Goal: Transaction & Acquisition: Purchase product/service

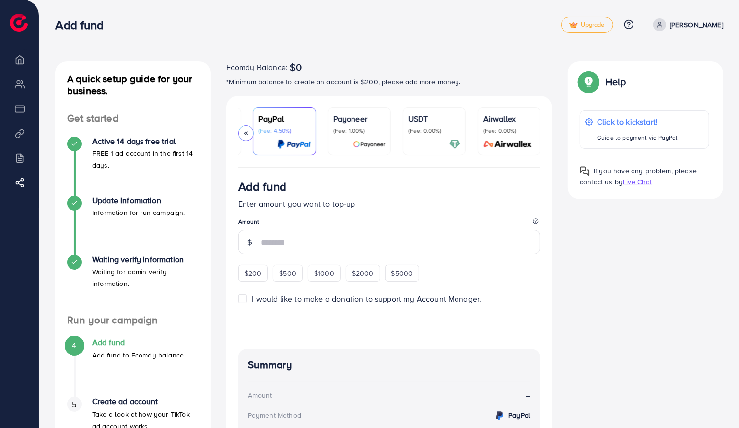
click at [418, 115] on p "USDT" at bounding box center [434, 119] width 52 height 12
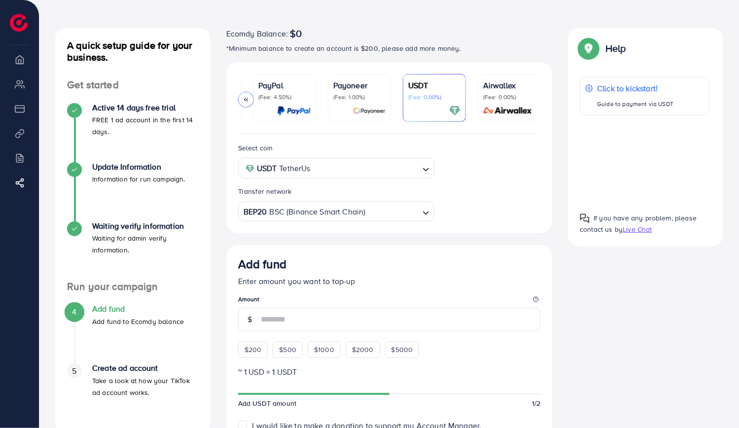
scroll to position [49, 0]
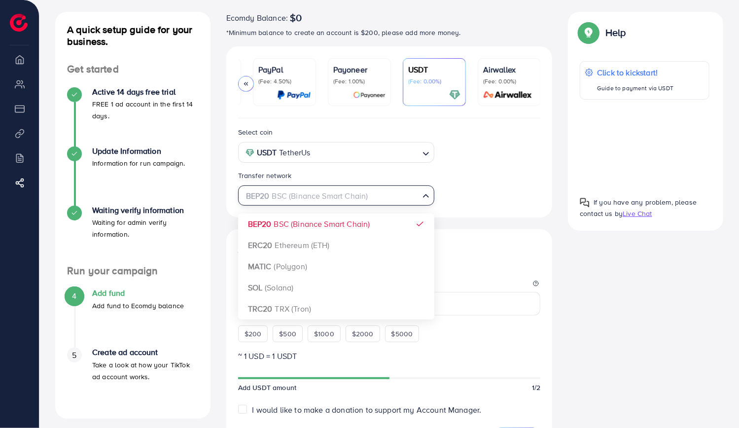
click at [358, 199] on div "BEP20 BSC (Binance Smart Chain)" at bounding box center [330, 194] width 178 height 17
click at [358, 199] on input "Search for option" at bounding box center [330, 195] width 176 height 15
click at [382, 157] on input "Search for option" at bounding box center [365, 152] width 105 height 15
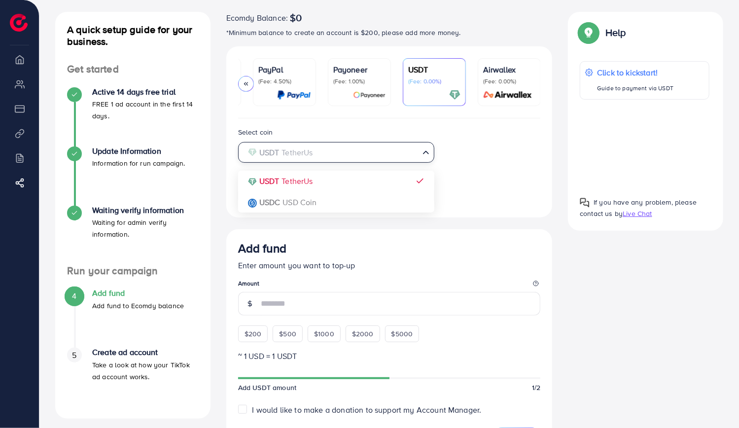
click at [443, 164] on div "Select coin USDT TetherUs Loading... USDT TetherUs USDC USD Coin Transfer netwo…" at bounding box center [389, 165] width 318 height 79
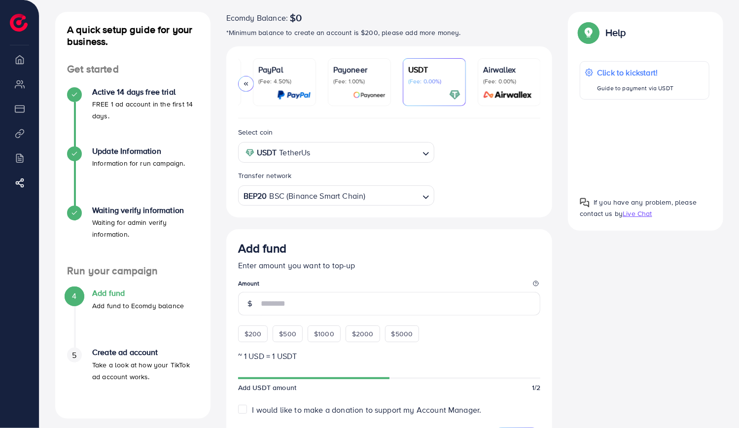
scroll to position [99, 0]
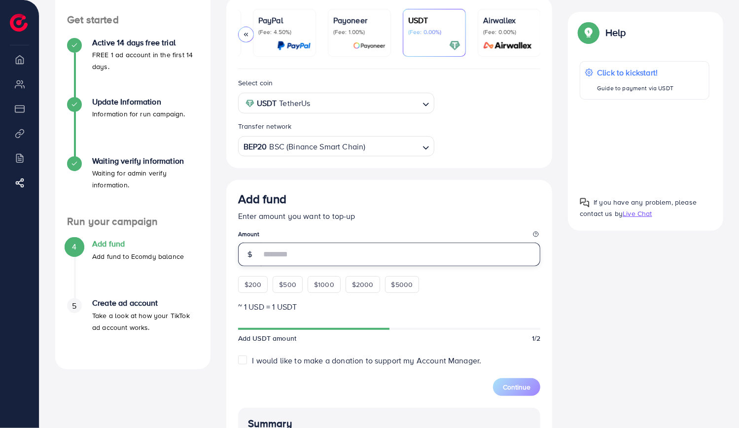
click at [345, 255] on input "number" at bounding box center [401, 254] width 280 height 24
click at [252, 285] on div "Add fund Enter amount you want to top-up Amount $200 $500 $1000 $2000 $5000" at bounding box center [389, 242] width 303 height 101
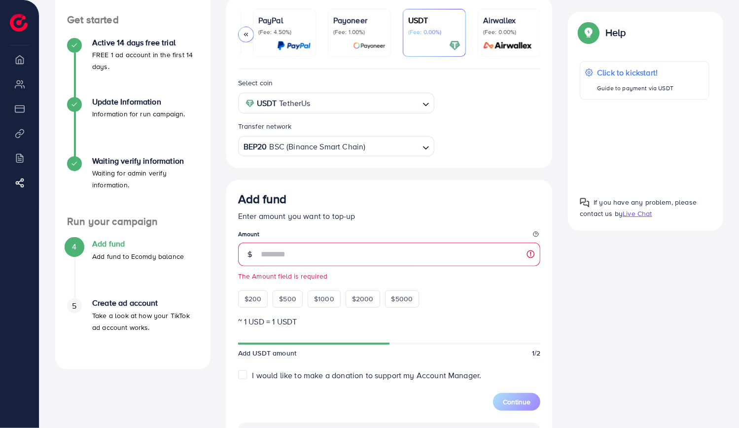
click at [260, 278] on small "The Amount field is required" at bounding box center [389, 276] width 303 height 10
click at [307, 277] on small "The Amount field is required" at bounding box center [389, 276] width 303 height 10
click at [316, 250] on input "number" at bounding box center [401, 254] width 280 height 24
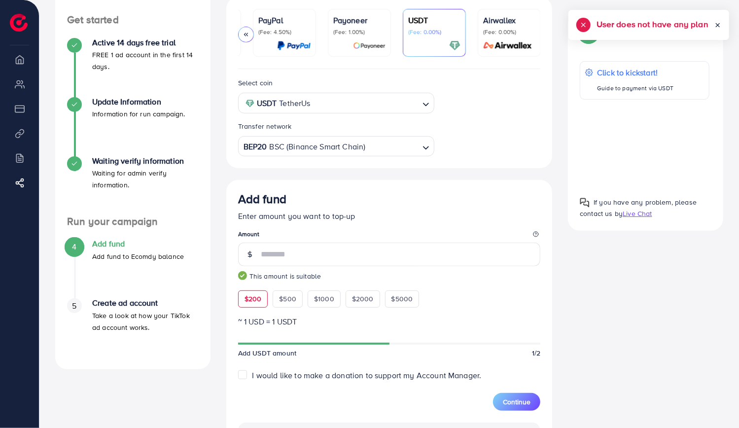
click at [462, 289] on div "Add fund Enter amount you want to top-up Amount *** This amount is suitable $20…" at bounding box center [389, 249] width 303 height 115
click at [307, 257] on input "***" at bounding box center [401, 254] width 280 height 24
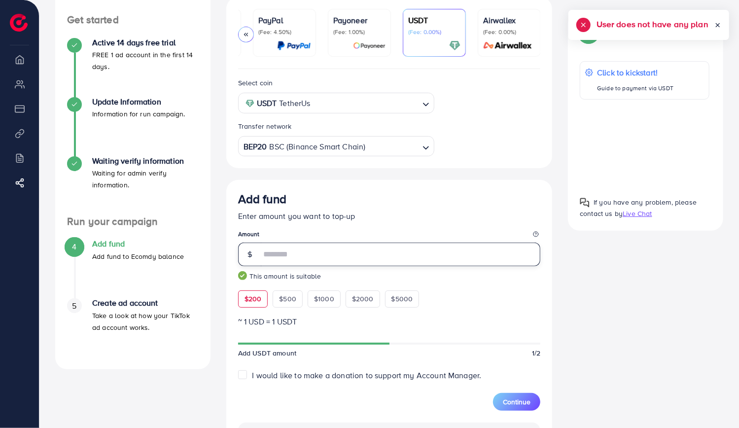
click at [307, 257] on input "***" at bounding box center [401, 254] width 280 height 24
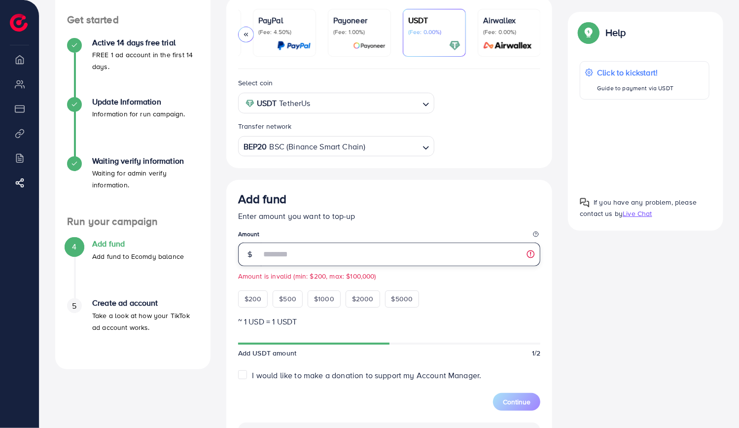
click at [307, 257] on input "***" at bounding box center [401, 254] width 280 height 24
type input "***"
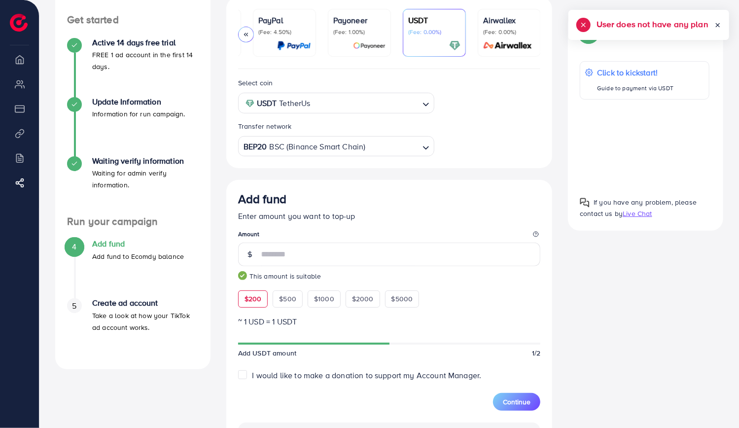
click at [446, 279] on small "This amount is suitable" at bounding box center [389, 276] width 303 height 10
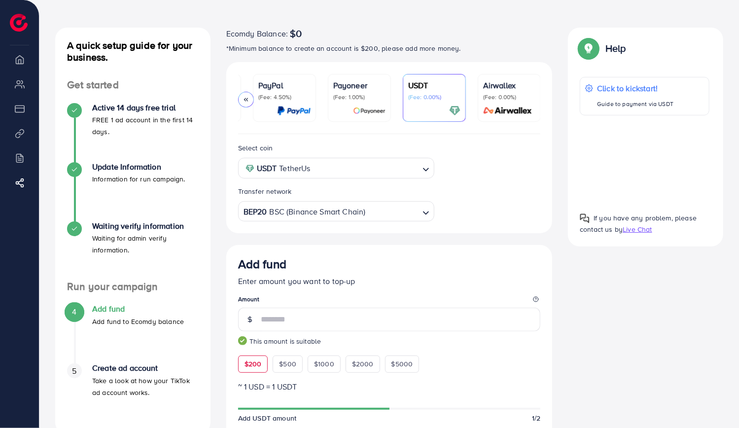
scroll to position [49, 0]
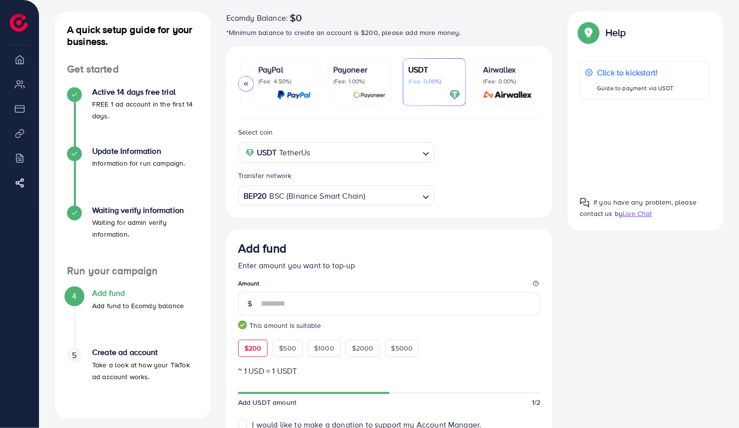
click at [274, 70] on p "PayPal" at bounding box center [284, 70] width 52 height 12
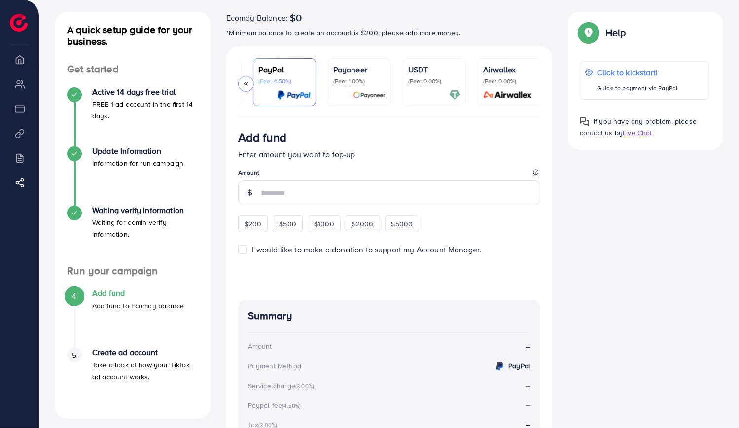
click at [412, 67] on p "USDT" at bounding box center [434, 70] width 52 height 12
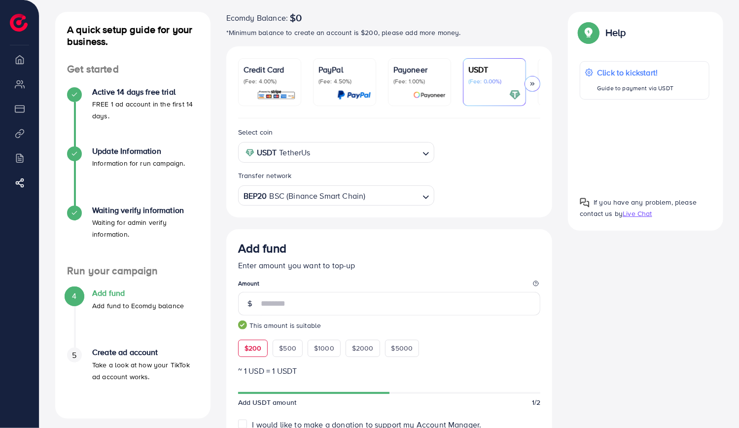
click at [508, 122] on div "Select coin USDT TetherUs Loading... Transfer network BEP20 BSC (Binance Smart …" at bounding box center [389, 167] width 326 height 99
click at [510, 121] on div "Select coin USDT TetherUs Loading... Transfer network BEP20 BSC (Binance Smart …" at bounding box center [389, 167] width 326 height 99
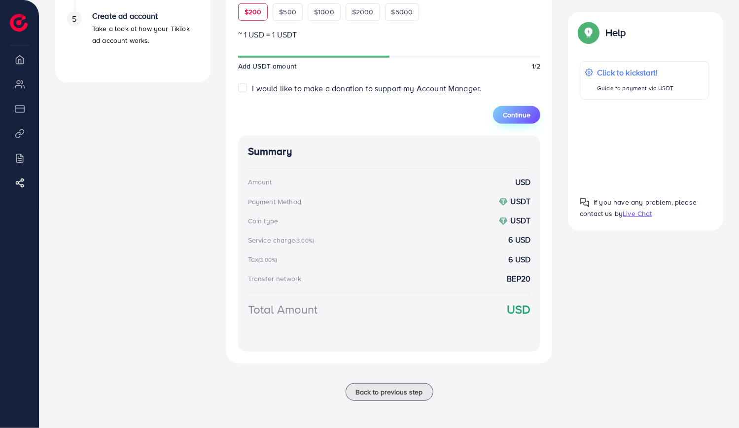
scroll to position [237, 0]
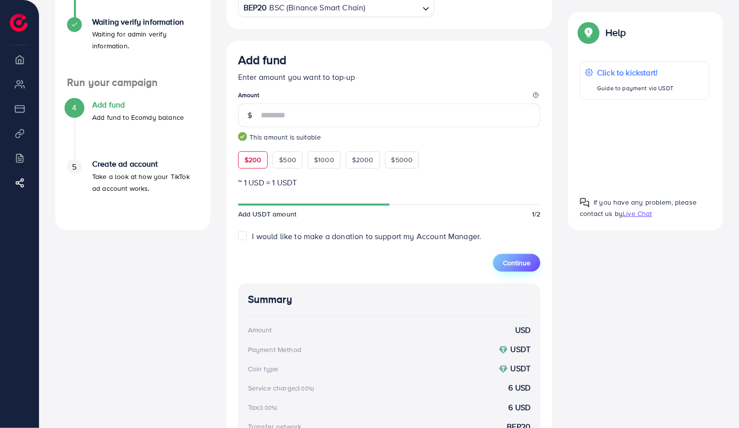
click at [523, 265] on span "Continue" at bounding box center [517, 263] width 28 height 10
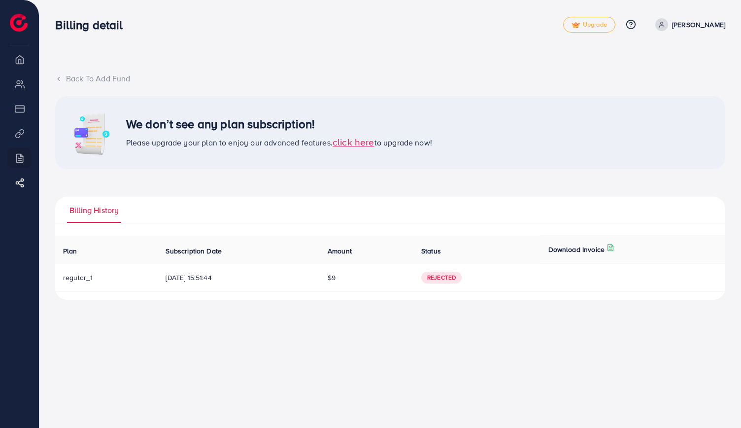
click at [353, 144] on span "click here" at bounding box center [354, 141] width 42 height 13
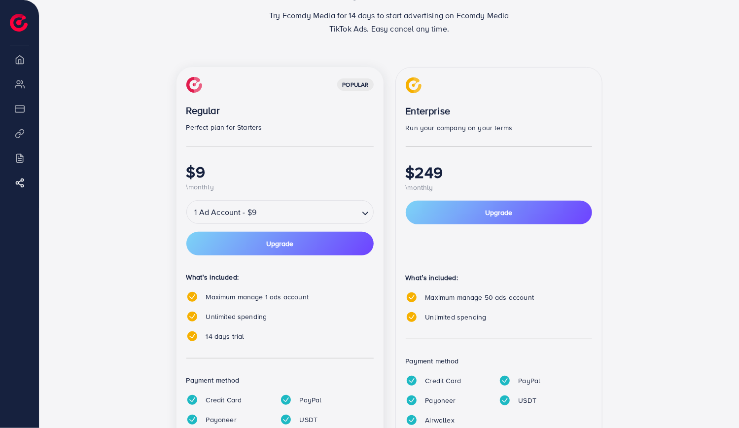
scroll to position [78, 0]
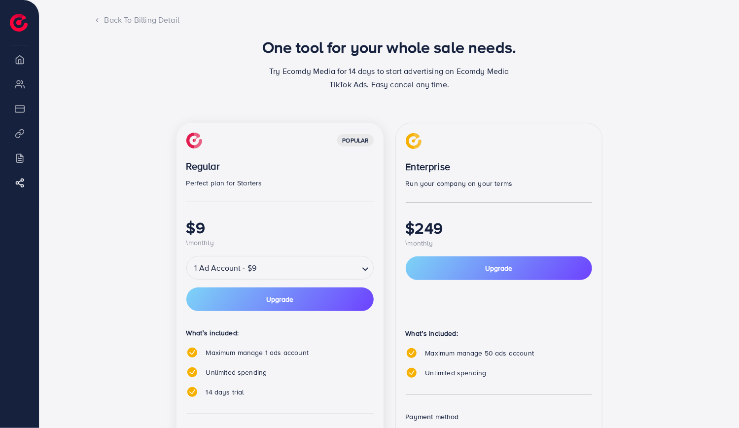
scroll to position [49, 0]
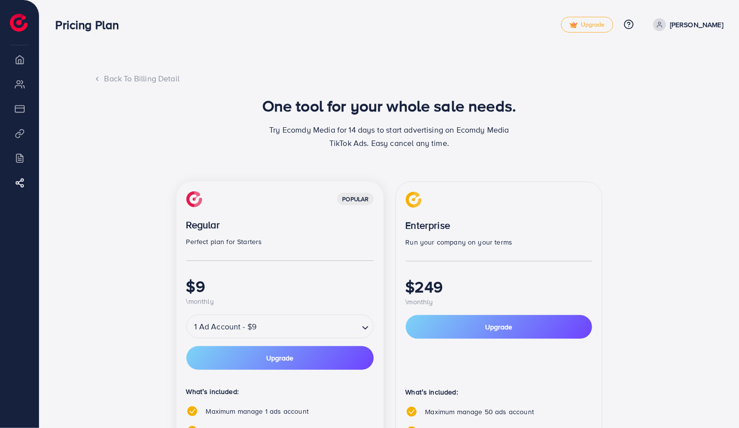
click at [108, 76] on div "Back To Billing Detail" at bounding box center [389, 78] width 591 height 11
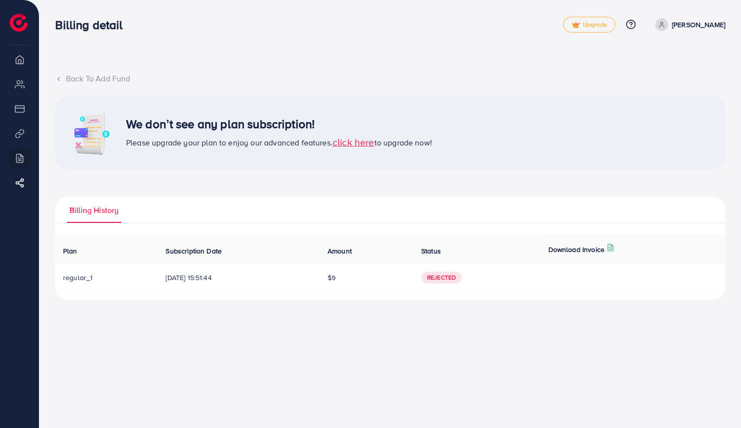
click at [88, 81] on div "Back To Add Fund" at bounding box center [390, 78] width 670 height 11
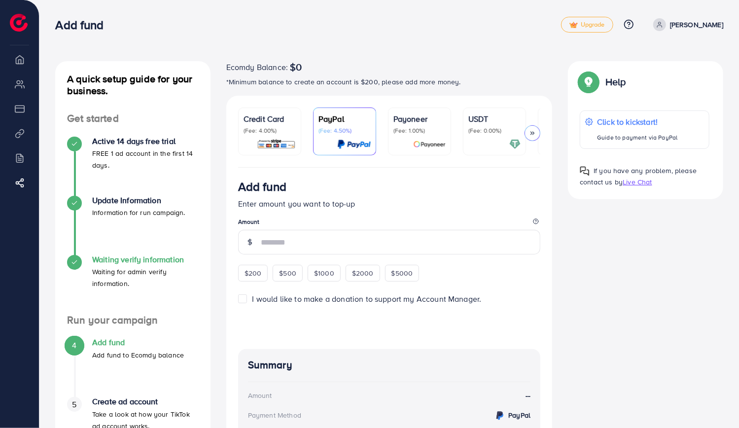
click at [103, 256] on h4 "Waiting verify information" at bounding box center [145, 259] width 106 height 9
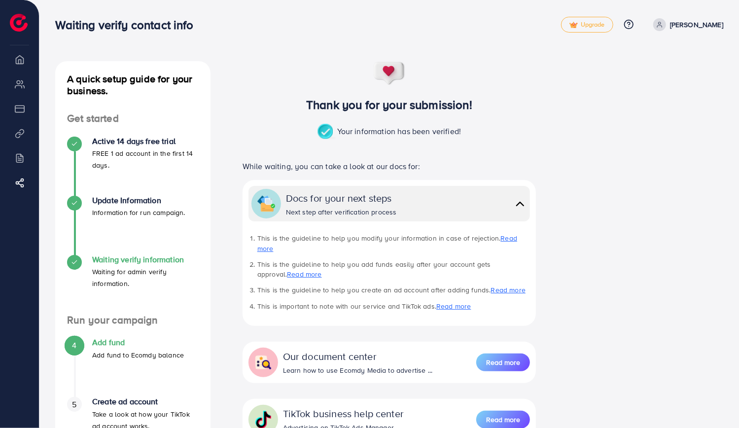
scroll to position [90, 0]
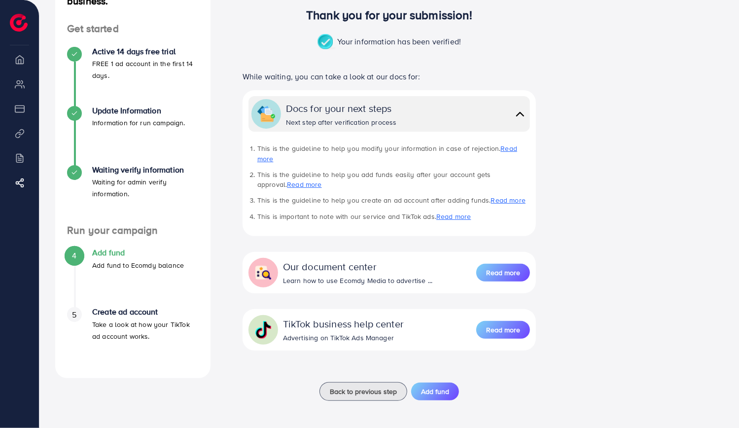
click at [109, 255] on h4 "Add fund" at bounding box center [138, 252] width 92 height 9
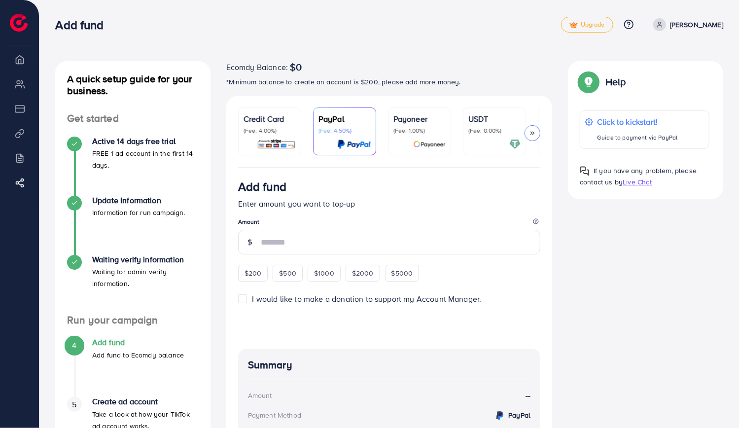
click at [639, 168] on span "If you have any problem, please contact us by" at bounding box center [637, 176] width 117 height 21
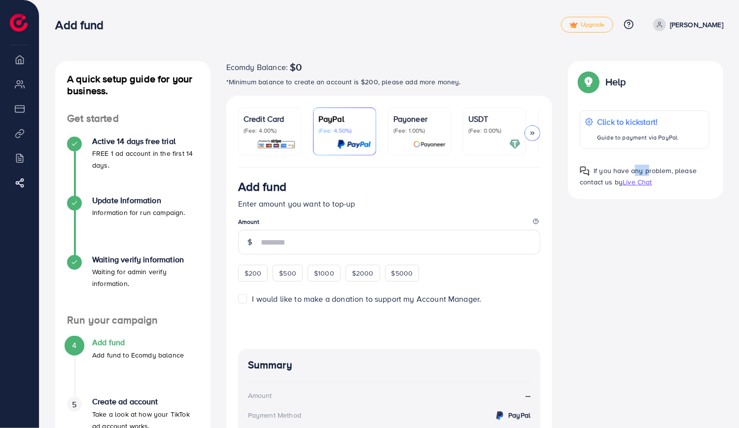
click at [639, 168] on span "If you have any problem, please contact us by" at bounding box center [637, 176] width 117 height 21
click at [633, 207] on div "A quick setup guide for your business. Get started Active 14 days free trial FR…" at bounding box center [388, 322] width 683 height 523
click at [524, 170] on div "Add fund Enter amount you want to top-up Amount $200 $500 $1000 $2000 $5000 I w…" at bounding box center [389, 351] width 326 height 367
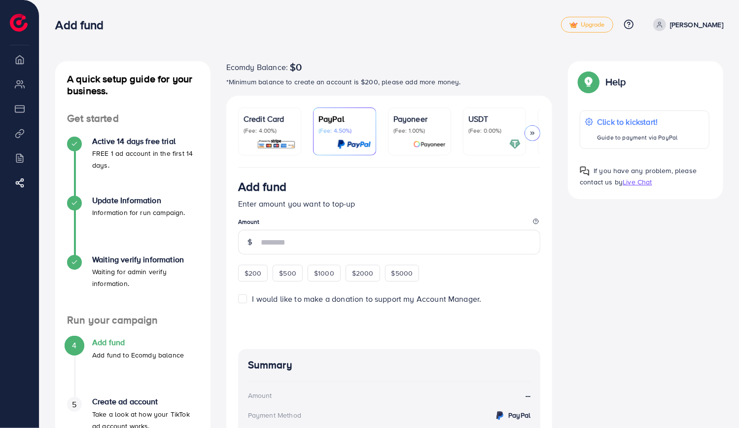
click at [524, 170] on div "Add fund Enter amount you want to top-up Amount $200 $500 $1000 $2000 $5000 I w…" at bounding box center [389, 351] width 326 height 367
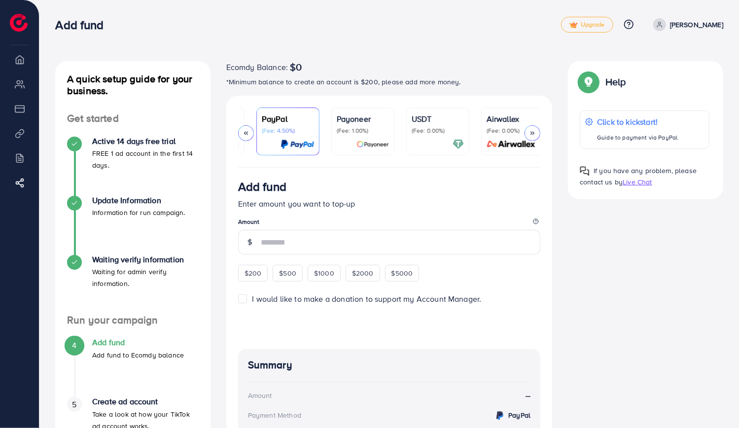
scroll to position [0, 57]
